Goal: Task Accomplishment & Management: Complete application form

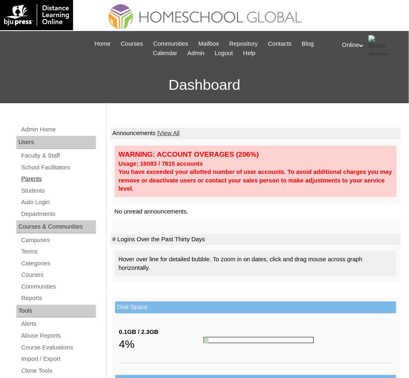
click at [36, 179] on link "Parents" at bounding box center [57, 179] width 75 height 10
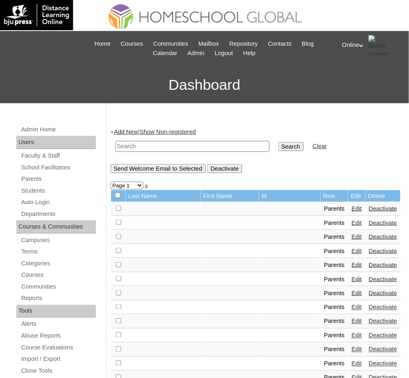
click at [128, 132] on link "Add New" at bounding box center [126, 131] width 24 height 7
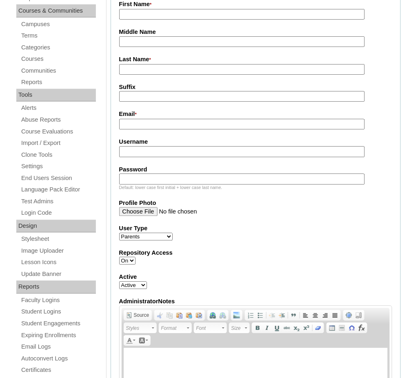
scroll to position [217, 0]
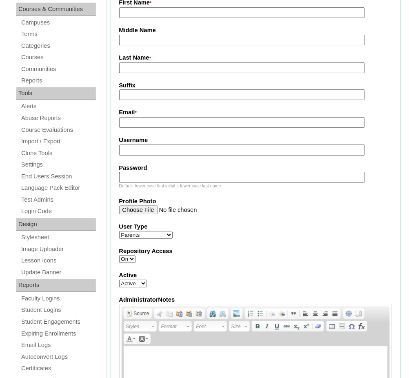
click at [347, 148] on input "Username" at bounding box center [242, 150] width 246 height 11
paste input "m.sarinas2025"
type input "m.sarinas2025"
click at [331, 176] on input "Password" at bounding box center [242, 177] width 246 height 11
paste input "eeldmq"
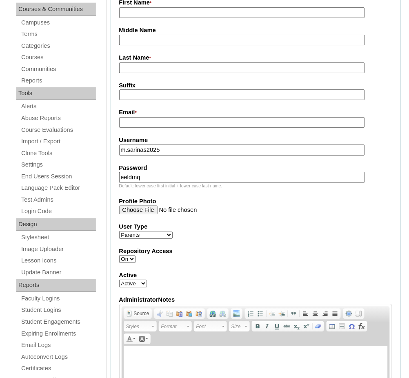
type input "eeldmq"
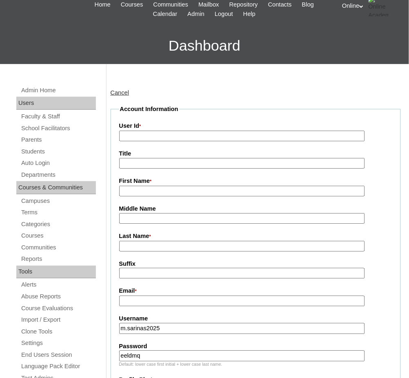
scroll to position [37, 0]
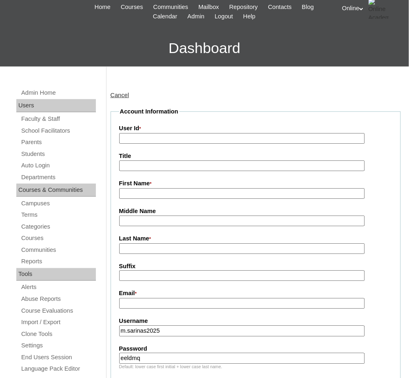
click at [235, 140] on input "User Id *" at bounding box center [242, 138] width 246 height 11
paste input "HGP0132-OACAD2025"
type input "HGP0132-OACAD2025"
click at [228, 192] on input "First Name *" at bounding box center [242, 193] width 246 height 11
paste input "Medilyn Burbano"
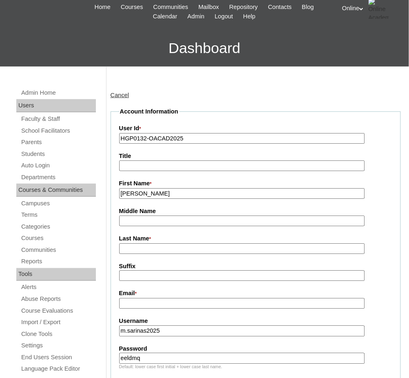
click at [158, 191] on input "Medilyn Burbano" at bounding box center [242, 193] width 246 height 11
type input "Medilyn"
click at [159, 243] on input "Last Name *" at bounding box center [242, 248] width 246 height 11
paste input "Burbano"
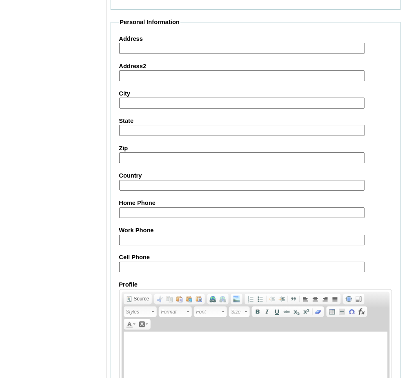
scroll to position [740, 0]
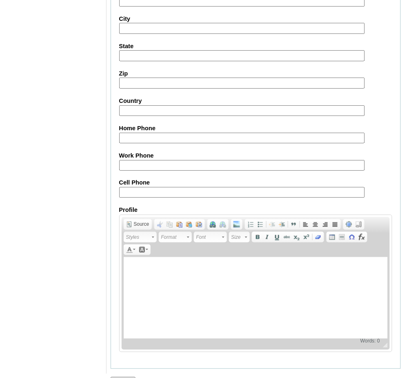
type input "Burbano 2025"
click at [125, 377] on input "Submit" at bounding box center [122, 381] width 25 height 9
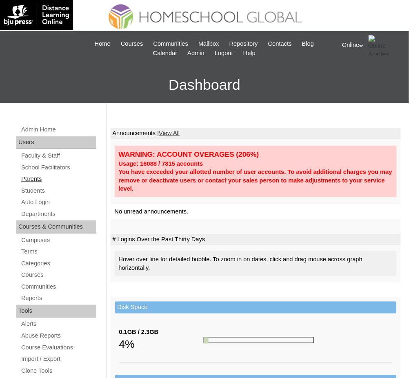
click at [38, 177] on link "Parents" at bounding box center [57, 179] width 75 height 10
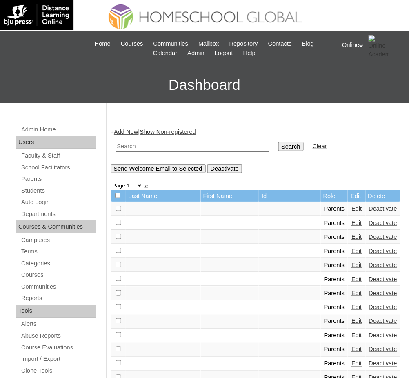
click at [227, 146] on input "text" at bounding box center [192, 146] width 154 height 11
paste input "HGP0132-OACAD2025"
type input "HGP0132-OACAD2025"
click at [278, 142] on input "Search" at bounding box center [290, 146] width 25 height 9
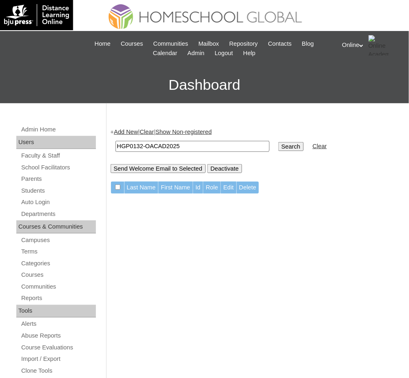
click at [137, 128] on link "Add New" at bounding box center [126, 131] width 24 height 7
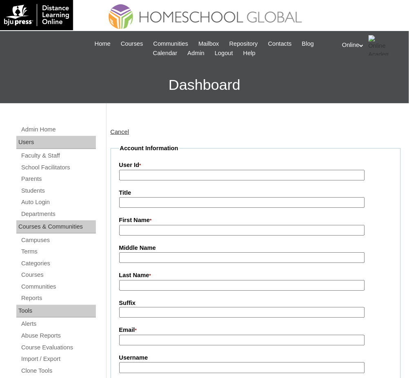
click at [194, 175] on input "User Id *" at bounding box center [242, 175] width 246 height 11
paste input "HGP0132-OACAD2025"
type input "HGP0132-OACAD2025"
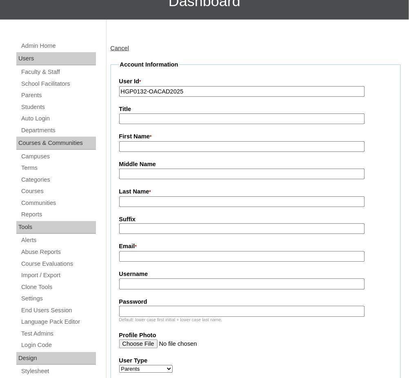
scroll to position [93, 0]
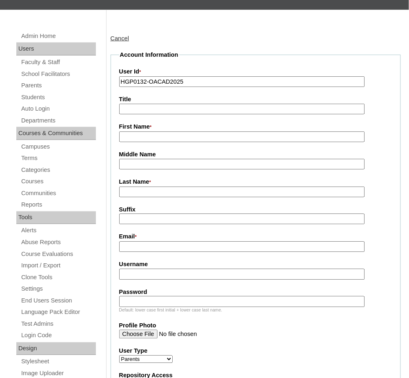
click at [301, 272] on input "Username" at bounding box center [242, 274] width 246 height 11
paste input "m.sarinas2025"
type input "m.sarinas2025"
click at [315, 297] on input "Password" at bounding box center [242, 301] width 246 height 11
paste input "eeldmq"
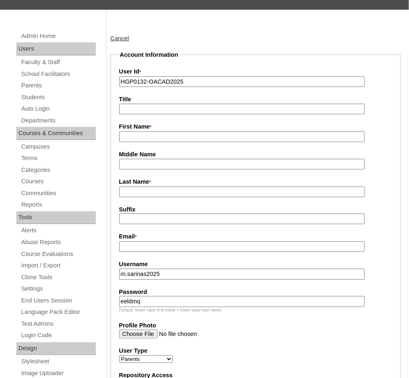
type input "eeldmq"
click at [177, 128] on label "First Name *" at bounding box center [255, 126] width 273 height 9
click at [177, 131] on input "First Name *" at bounding box center [242, 136] width 246 height 11
paste input "Medilyn Burbano"
click at [161, 135] on input "Medilyn Burbano" at bounding box center [242, 136] width 246 height 11
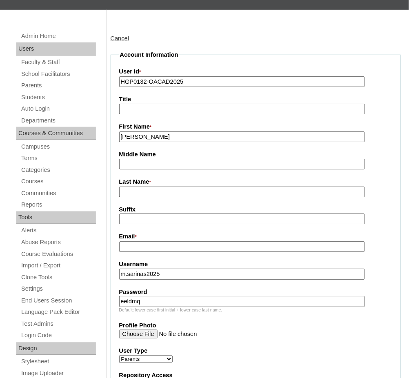
click at [161, 135] on input "Medilyn Burbano" at bounding box center [242, 136] width 246 height 11
type input "Medilyn"
click at [158, 186] on input "Last Name *" at bounding box center [242, 191] width 246 height 11
paste input "Burbano"
type input "Burbano 2025"
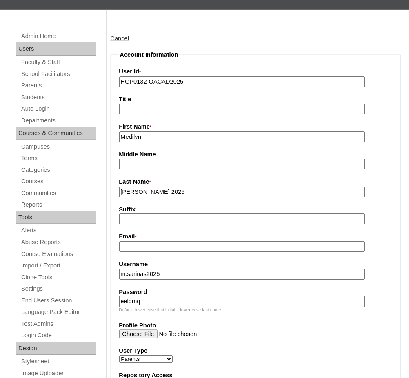
click at [314, 242] on input "Email *" at bounding box center [242, 246] width 246 height 11
paste input "[EMAIL_ADDRESS][PERSON_NAME][DOMAIN_NAME]"
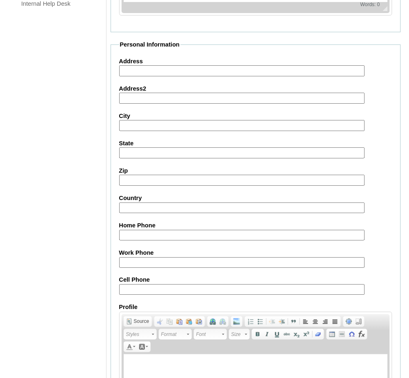
scroll to position [740, 0]
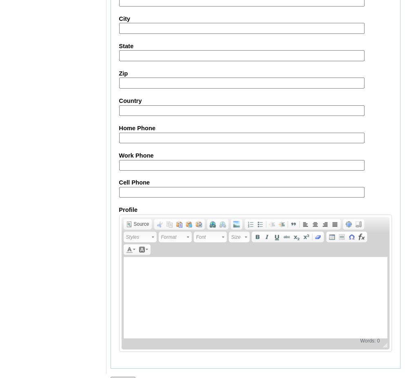
type input "medil.burbano@gmail.com"
click at [127, 377] on input "Submit" at bounding box center [122, 381] width 25 height 9
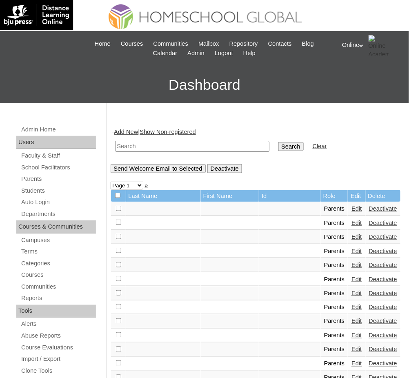
click at [165, 147] on input "text" at bounding box center [192, 146] width 154 height 11
paste input "medil.burbano@gmail.com"
click at [165, 147] on input "medil.burbano@gmail.com" at bounding box center [192, 146] width 154 height 11
type input "medil.burbano@gmail.com"
click at [278, 142] on input "Search" at bounding box center [290, 146] width 25 height 9
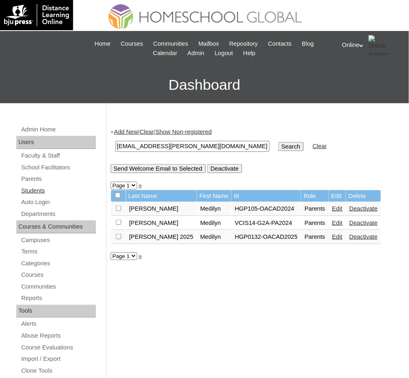
click at [35, 186] on link "Students" at bounding box center [57, 191] width 75 height 10
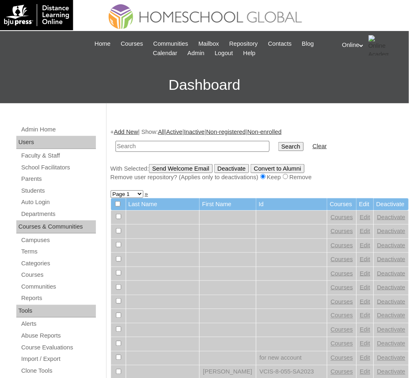
click at [136, 130] on link "Add New" at bounding box center [126, 131] width 24 height 7
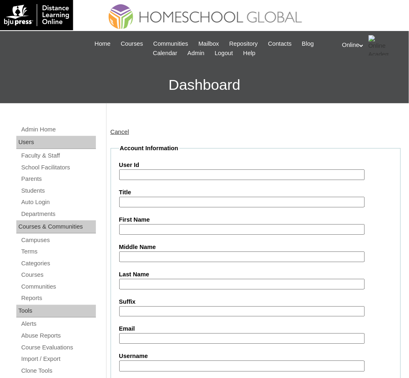
click at [244, 333] on input "Email" at bounding box center [242, 338] width 246 height 11
paste input "medil.burbano@gmail.com"
type input "medil.burbano@gmail.com"
click at [241, 224] on input "First Name" at bounding box center [242, 229] width 246 height 11
paste input "Zia Sabina"
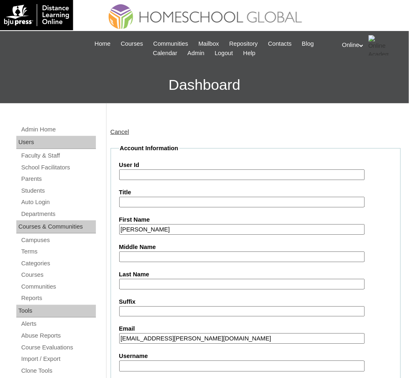
type input "Zia Sabina"
click at [256, 283] on input "Last Name" at bounding box center [242, 283] width 246 height 11
paste input "BARRERA"
type input "BARRERA"
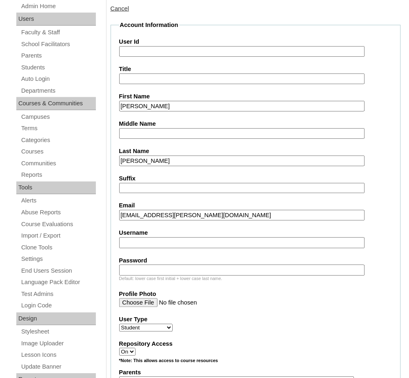
scroll to position [125, 0]
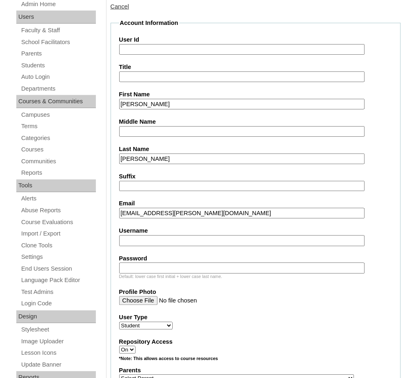
click at [278, 45] on input "User Id" at bounding box center [242, 49] width 246 height 11
paste input "HG164OACAD2025"
type input "HG164OACAD2025"
click at [345, 235] on input "Username" at bounding box center [242, 240] width 246 height 11
paste input "mary.sarinas2025"
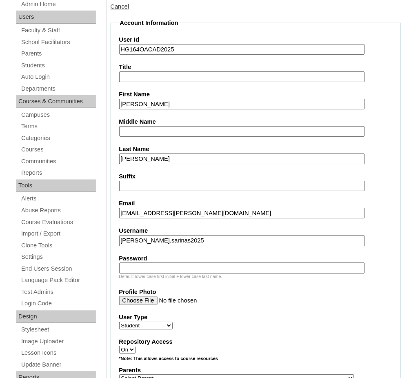
type input "mary.sarinas2025"
click at [354, 263] on input "Password" at bounding box center [242, 268] width 246 height 11
paste input "wsdjvbw"
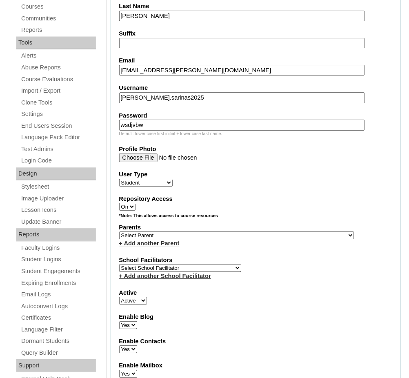
scroll to position [269, 0]
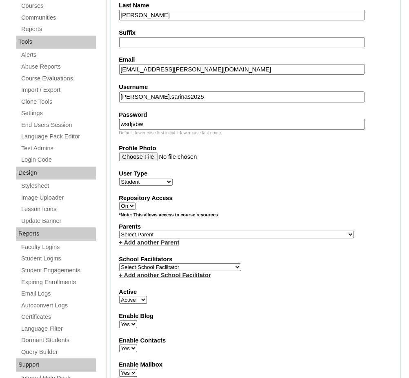
type input "wsdjvbw"
click at [212, 231] on select "Select Parent , , , , , , , , , , , , , , , , , , , , , , , , , , , , , , , , ,…" at bounding box center [236, 235] width 235 height 8
select select "43182"
click at [119, 231] on select "Select Parent , , , , , , , , , , , , , , , , , , , , , , , , , , , , , , , , ,…" at bounding box center [236, 235] width 235 height 8
click at [203, 263] on select "Select School Facilitator Norman Añain Ruffa Abadijas Mary Abella Gloryfe Abion…" at bounding box center [180, 267] width 122 height 8
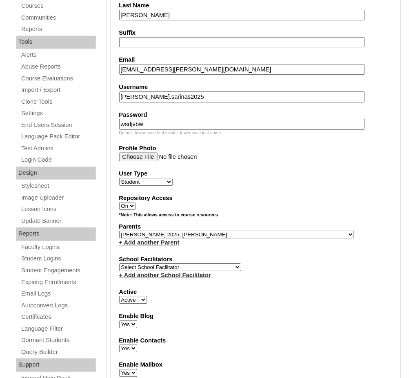
click at [203, 263] on select "Select School Facilitator Norman Añain Ruffa Abadijas Mary Abella Gloryfe Abion…" at bounding box center [180, 267] width 122 height 8
select select "41379"
click at [119, 263] on select "Select School Facilitator Norman Añain Ruffa Abadijas Mary Abella Gloryfe Abion…" at bounding box center [180, 267] width 122 height 8
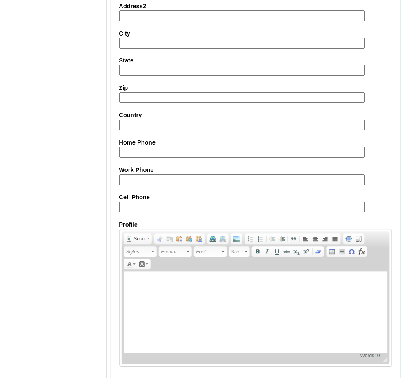
scroll to position [875, 0]
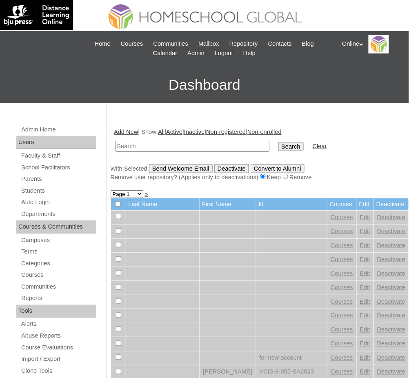
click at [203, 146] on input "text" at bounding box center [192, 146] width 154 height 11
paste input "HG164OACAD2025"
type input "HG164OACAD2025"
click at [278, 142] on input "Search" at bounding box center [290, 146] width 25 height 9
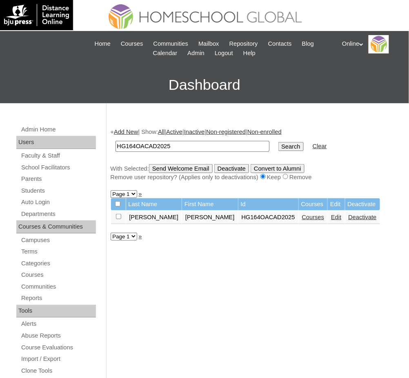
click at [302, 214] on link "Courses" at bounding box center [313, 217] width 22 height 7
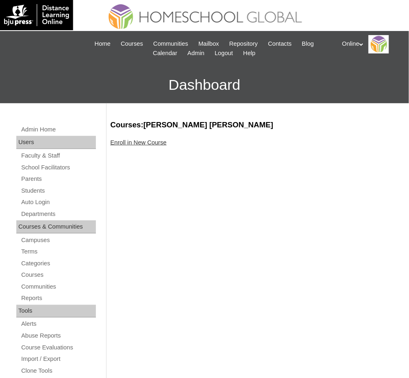
click at [156, 140] on link "Enroll in New Course" at bounding box center [138, 142] width 56 height 7
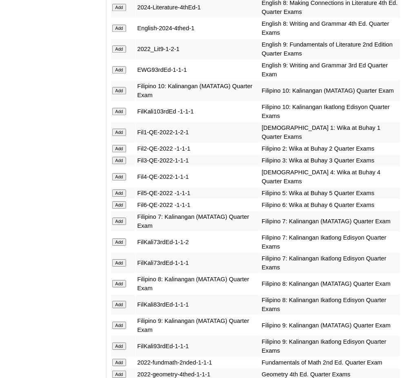
scroll to position [950, 0]
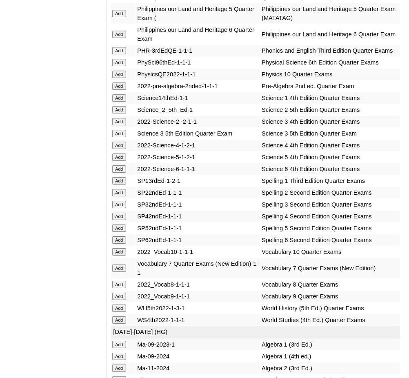
scroll to position [1609, 0]
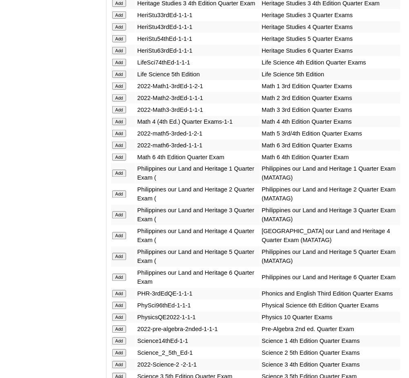
scroll to position [1328, 0]
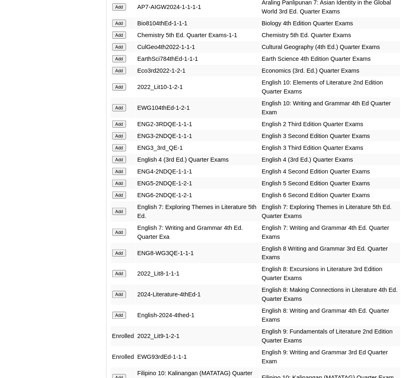
scroll to position [664, 0]
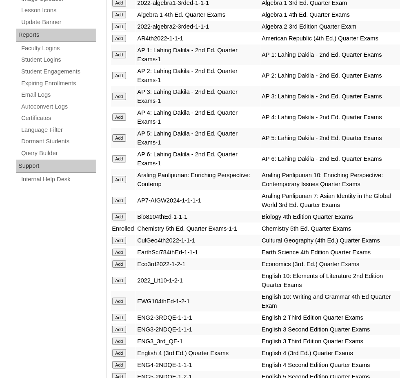
scroll to position [468, 0]
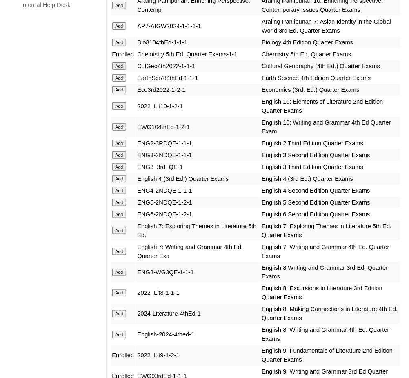
scroll to position [654, 0]
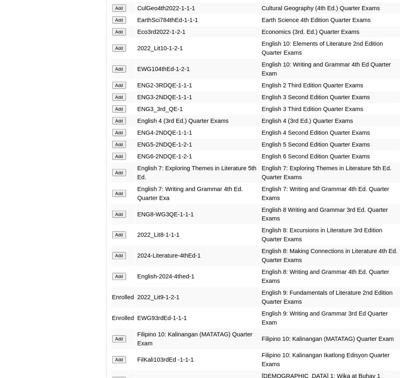
scroll to position [703, 0]
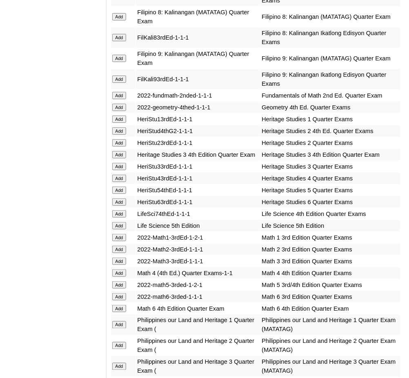
scroll to position [1213, 0]
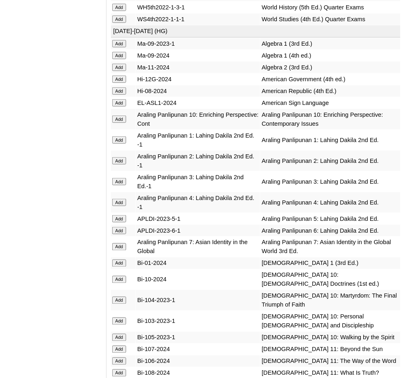
scroll to position [1910, 0]
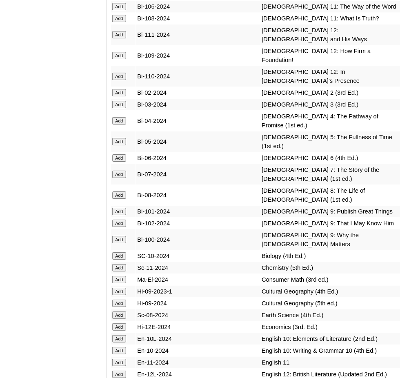
scroll to position [2274, 0]
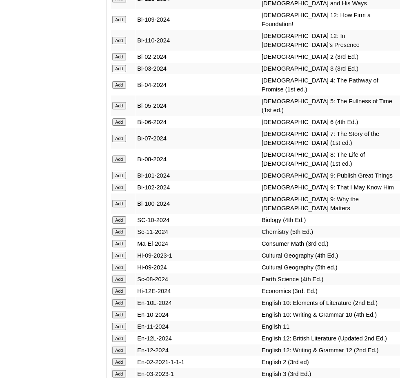
scroll to position [2300, 0]
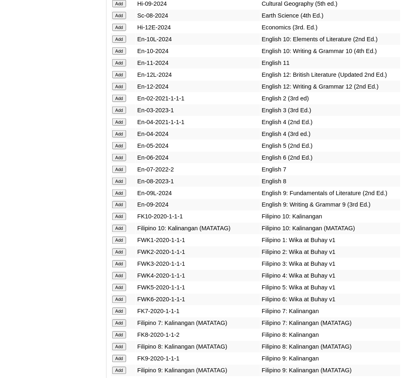
scroll to position [2565, 0]
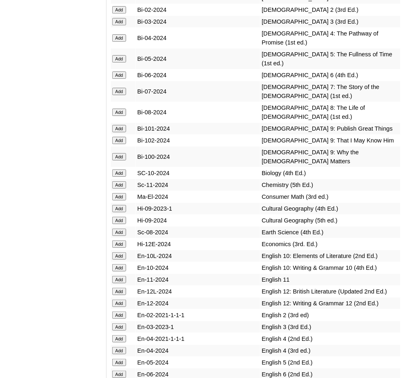
scroll to position [2347, 0]
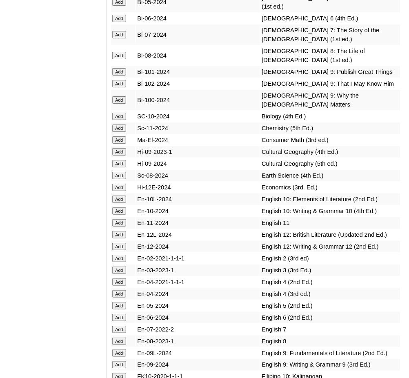
scroll to position [2404, 0]
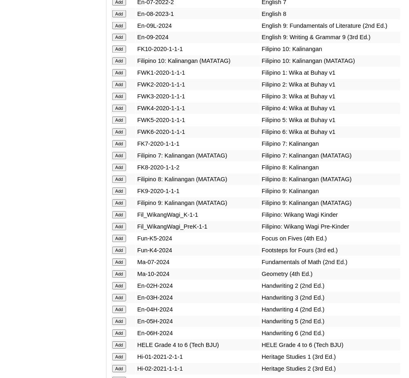
scroll to position [2735, 0]
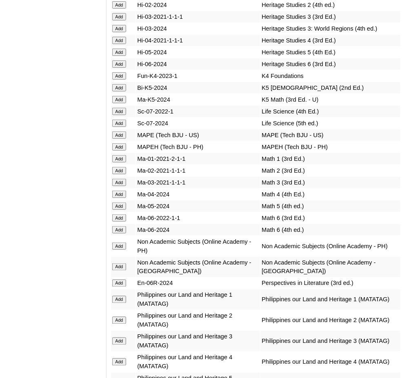
scroll to position [3120, 0]
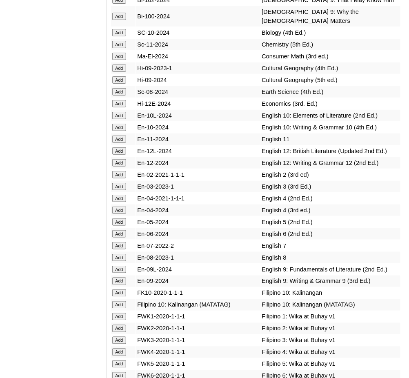
scroll to position [2487, 0]
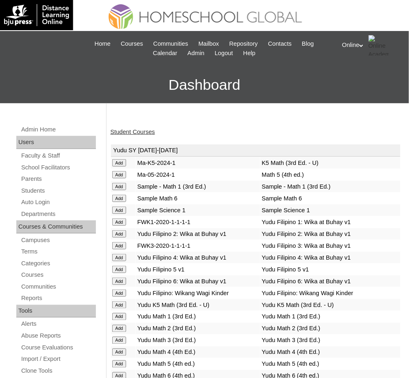
click at [149, 128] on link "Student Courses" at bounding box center [132, 131] width 44 height 7
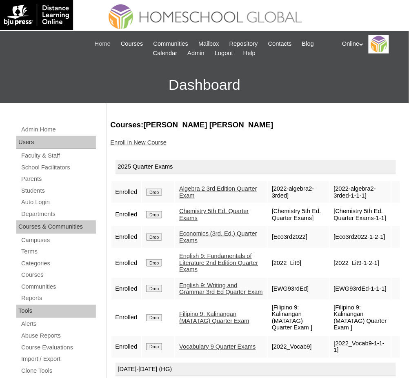
click at [95, 43] on span "Home" at bounding box center [103, 43] width 16 height 9
click at [359, 44] on div "Online My Profile My Settings Logout" at bounding box center [371, 44] width 59 height 18
click at [360, 75] on span "Logout" at bounding box center [356, 76] width 16 height 6
